Goal: Use online tool/utility: Utilize a website feature to perform a specific function

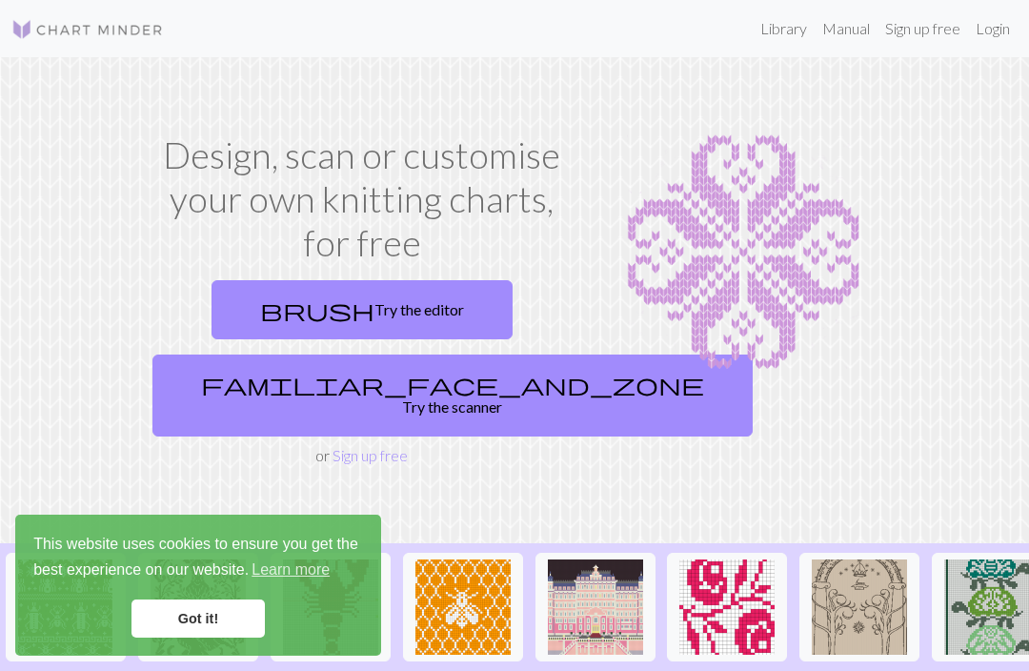
click at [247, 626] on link "Got it!" at bounding box center [197, 618] width 133 height 38
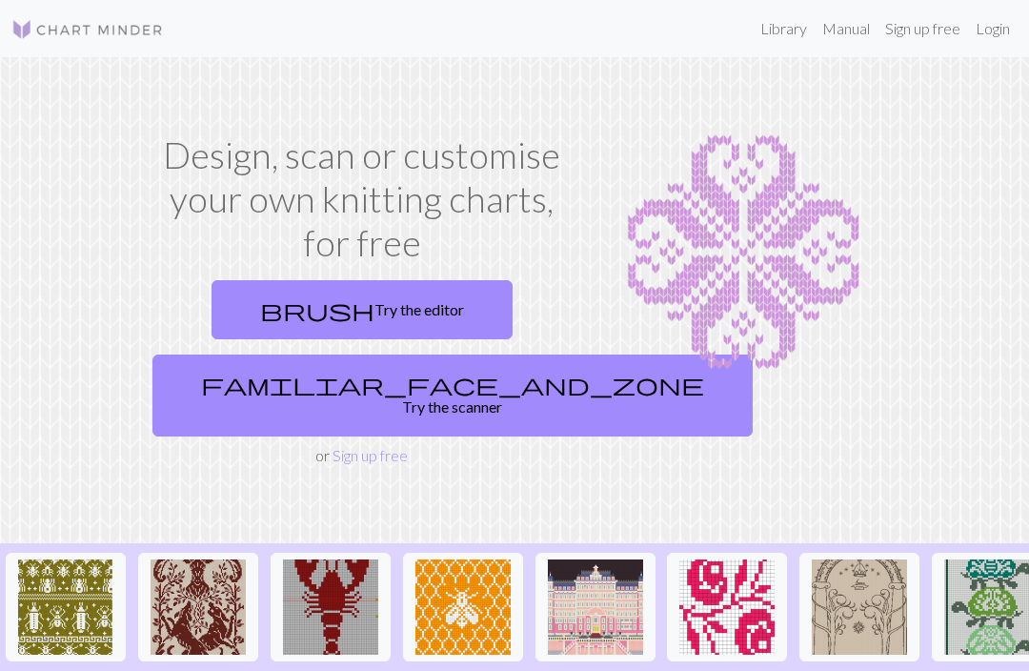
click at [403, 313] on link "brush Try the editor" at bounding box center [362, 309] width 301 height 59
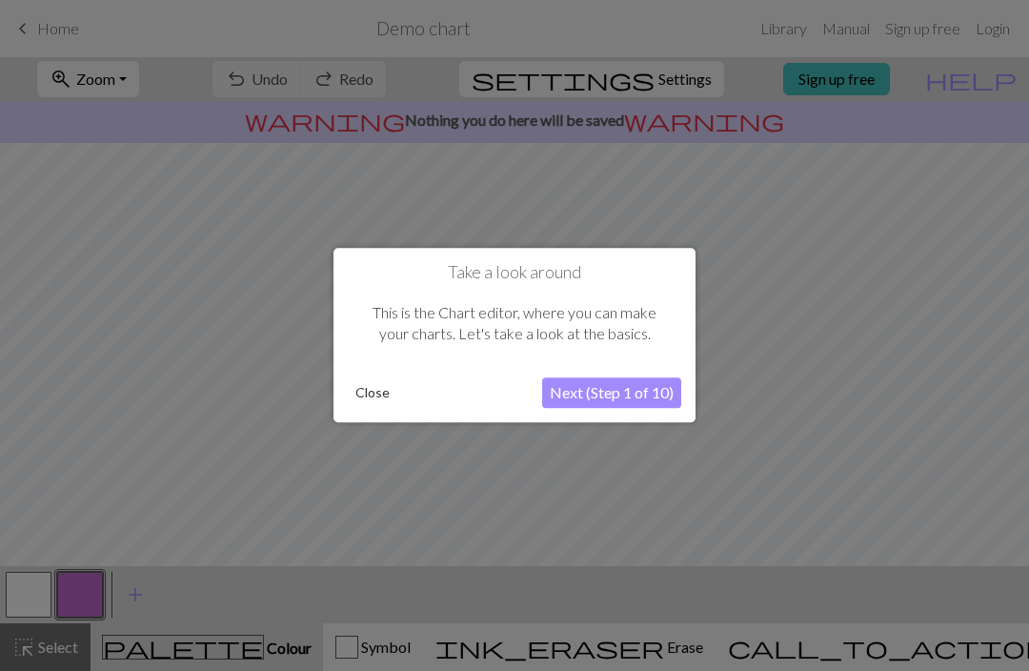
click at [373, 404] on button "Close" at bounding box center [373, 393] width 50 height 29
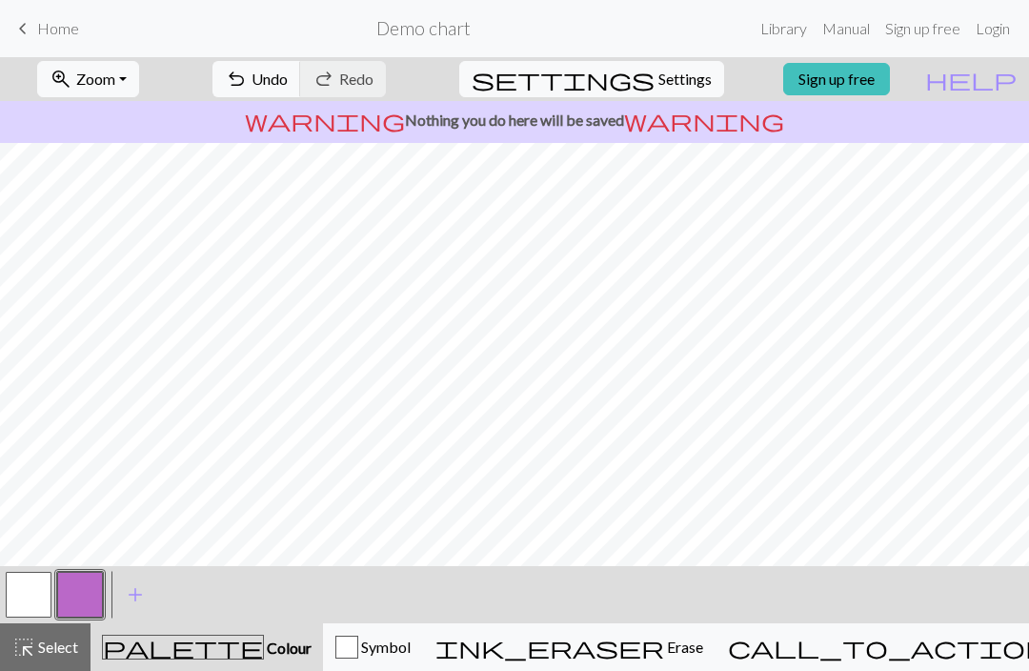
click at [32, 598] on button "button" at bounding box center [29, 595] width 46 height 46
click at [358, 649] on div "button" at bounding box center [346, 646] width 23 height 23
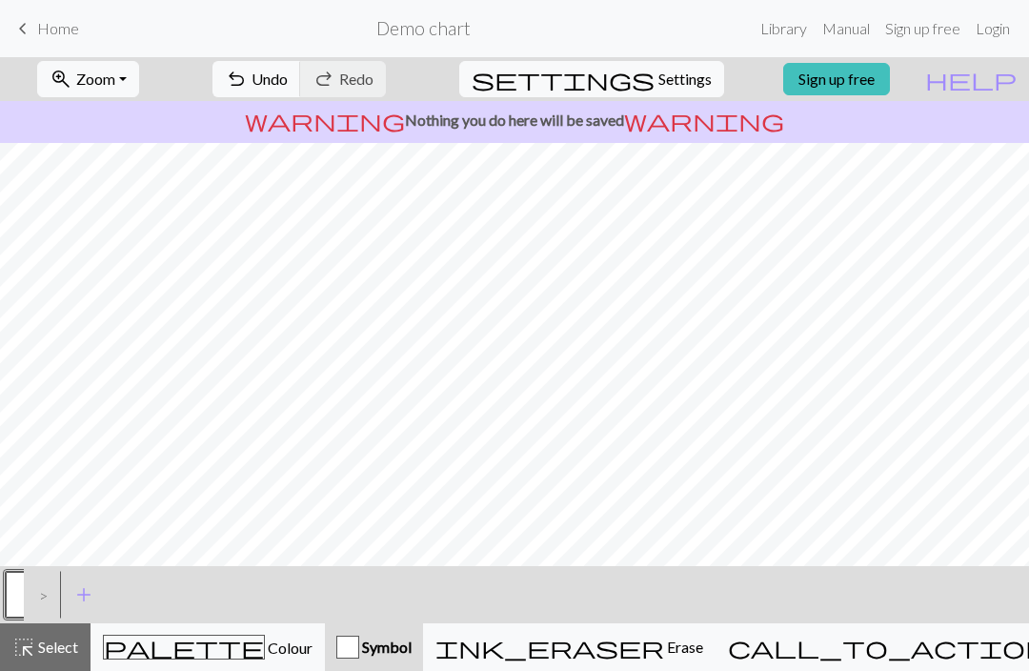
click at [359, 651] on div "button" at bounding box center [347, 646] width 23 height 23
click at [671, 650] on span "Erase" at bounding box center [683, 646] width 39 height 18
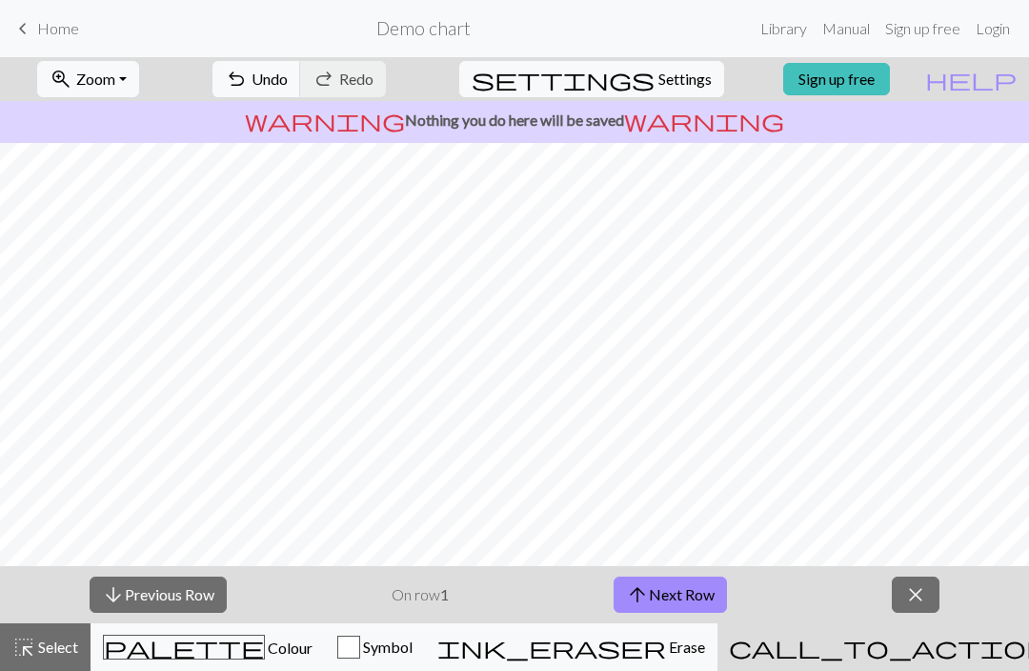
click at [288, 82] on span "Undo" at bounding box center [270, 79] width 36 height 18
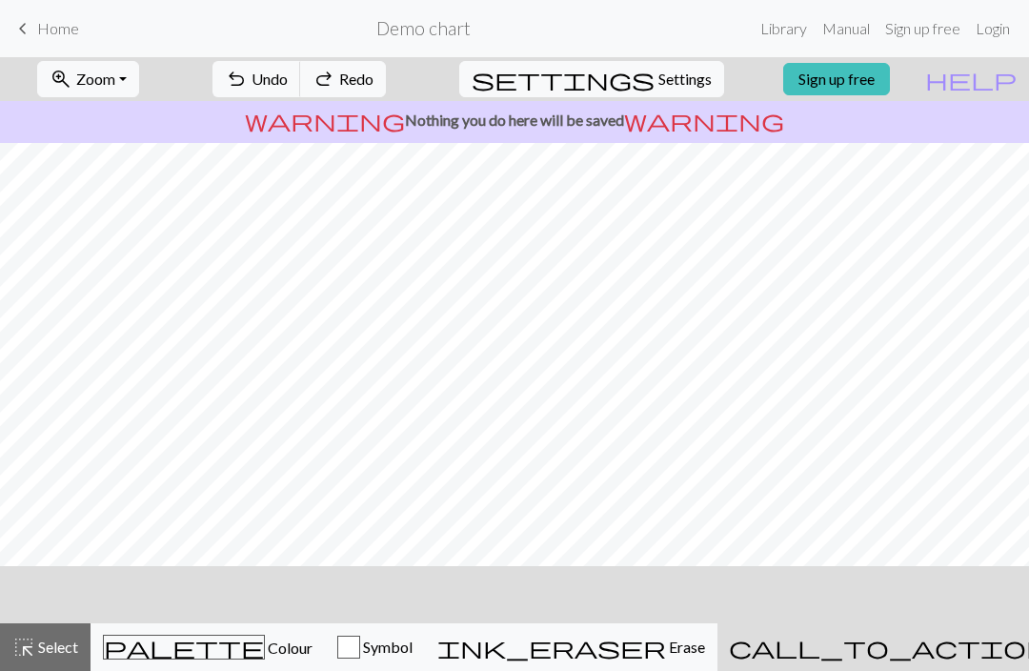
click at [35, 28] on link "keyboard_arrow_left Home" at bounding box center [45, 28] width 68 height 32
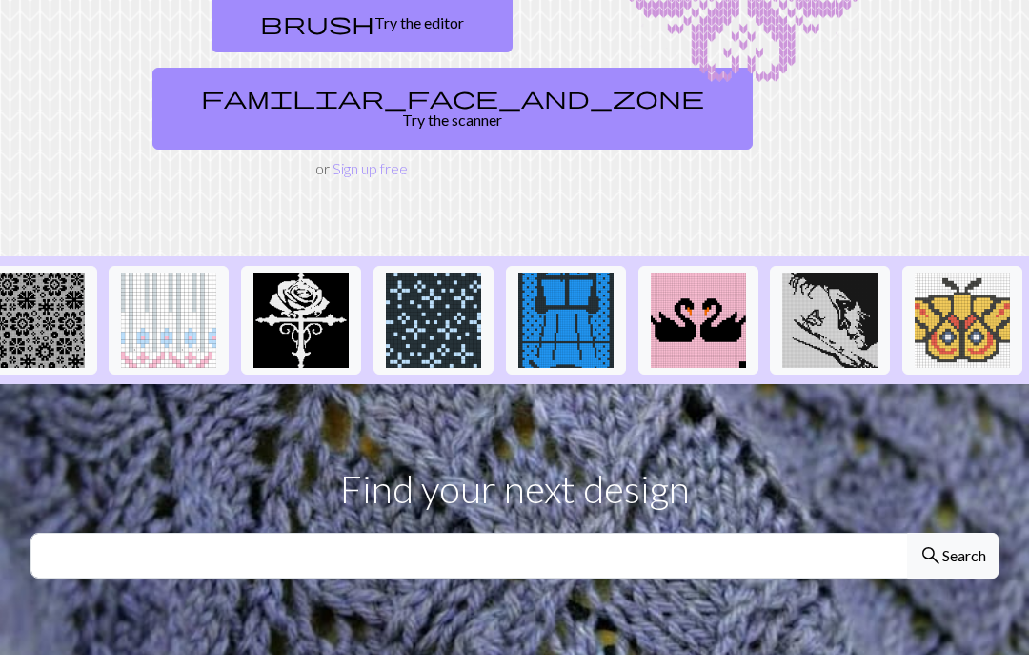
scroll to position [0, 2277]
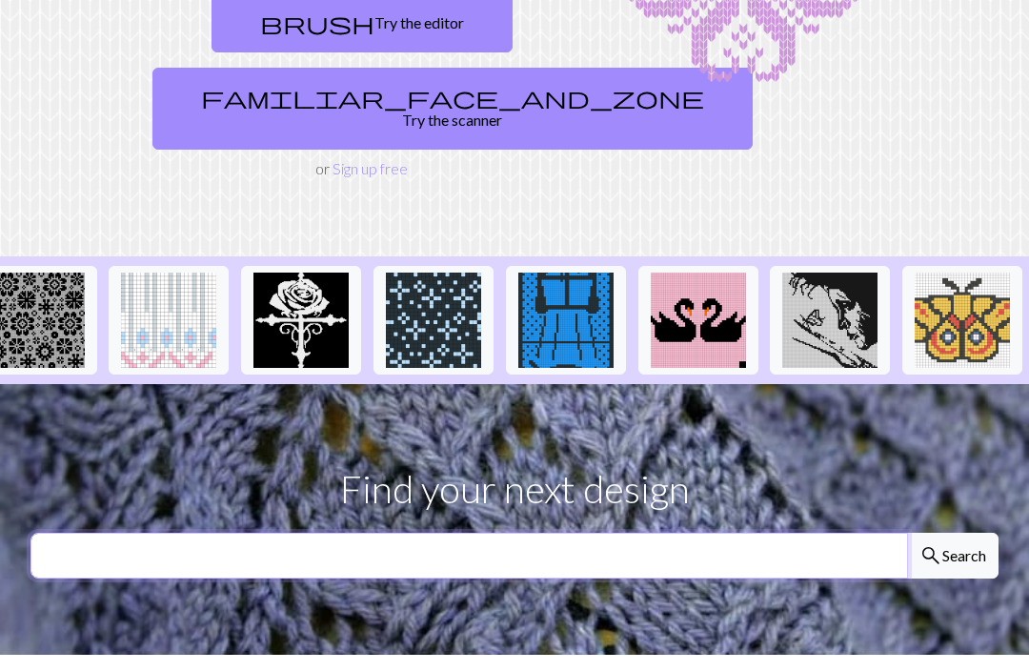
click at [454, 534] on input "text" at bounding box center [468, 557] width 877 height 46
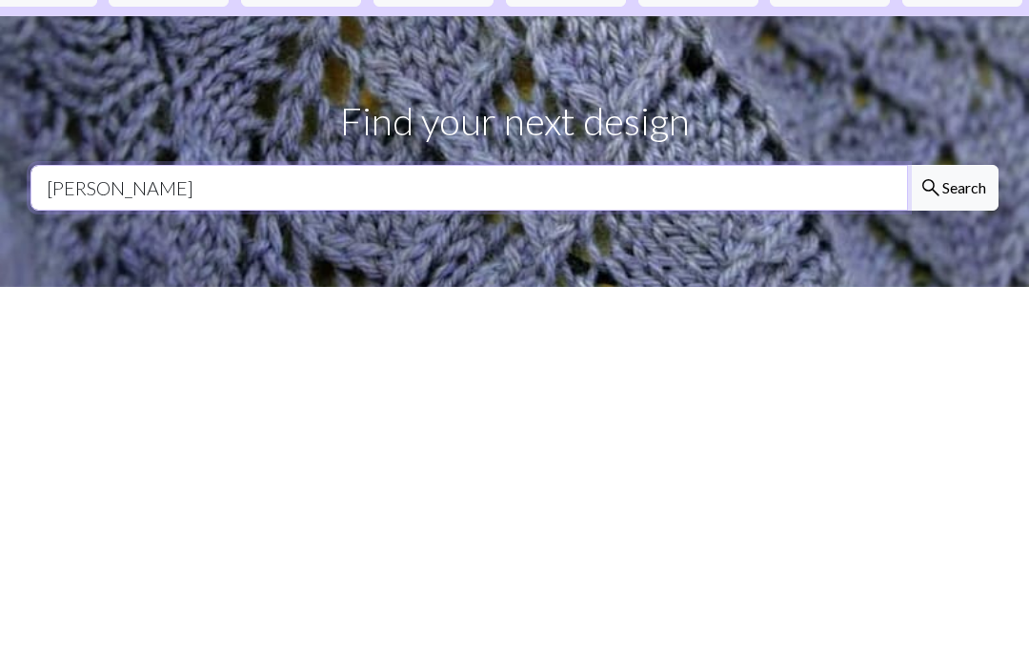
type input "[PERSON_NAME]"
click at [952, 512] on button "search Search" at bounding box center [952, 535] width 91 height 46
